Goal: Navigation & Orientation: Find specific page/section

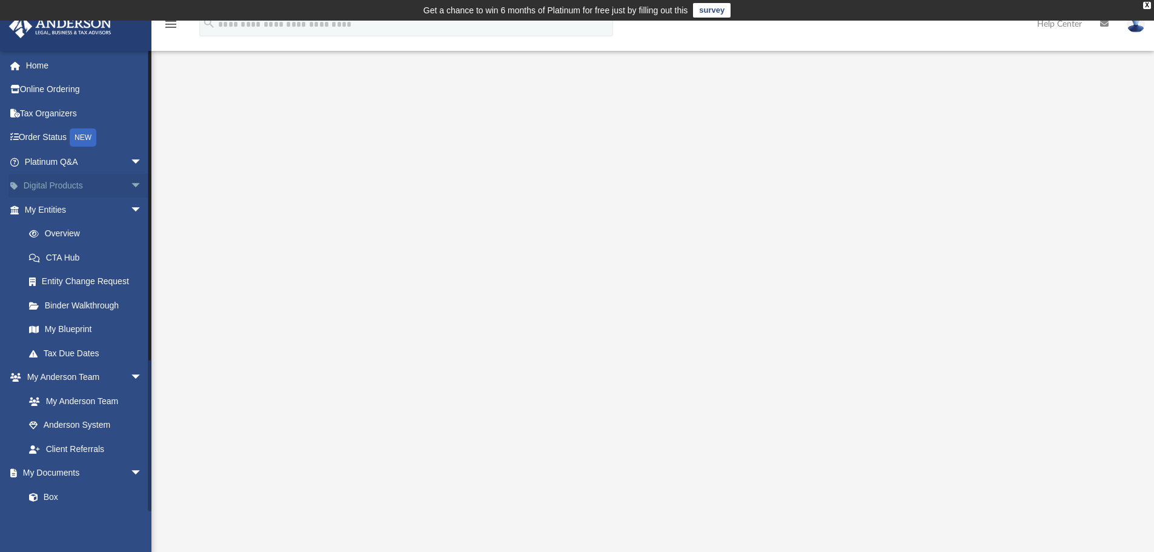
scroll to position [61, 0]
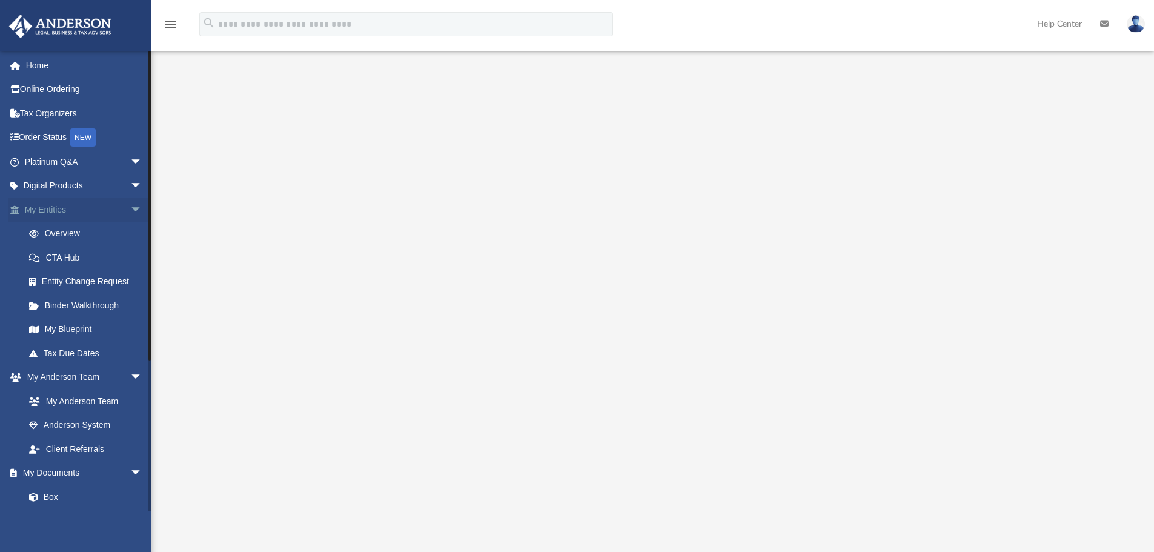
click at [41, 203] on link "My Entities arrow_drop_down" at bounding box center [84, 209] width 152 height 24
click at [50, 228] on link "Overview" at bounding box center [89, 234] width 144 height 24
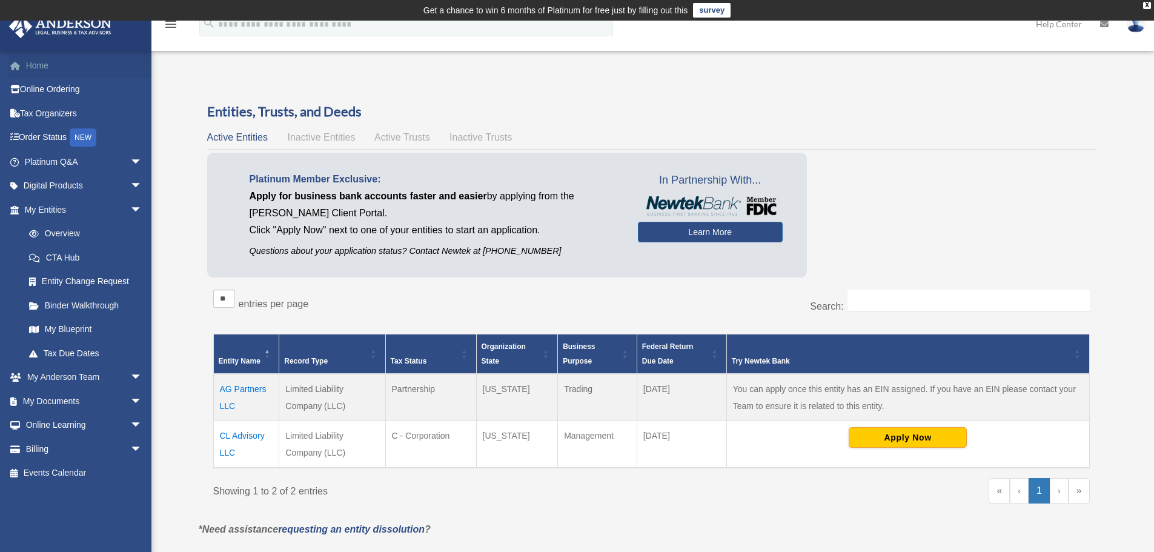
click at [19, 65] on span at bounding box center [21, 66] width 9 height 8
